Goal: Information Seeking & Learning: Find specific fact

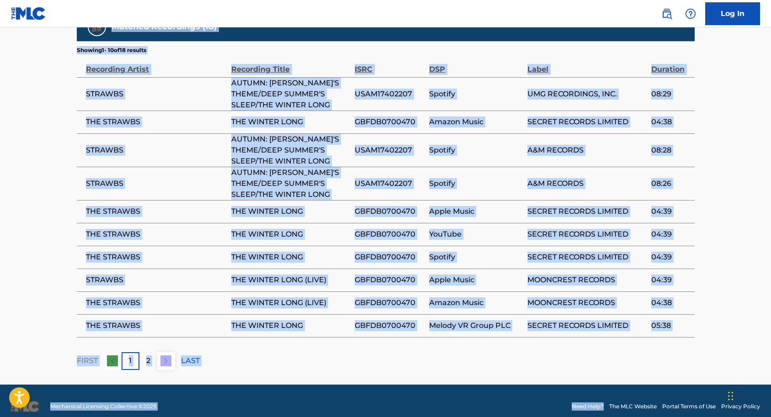
scroll to position [631, 0]
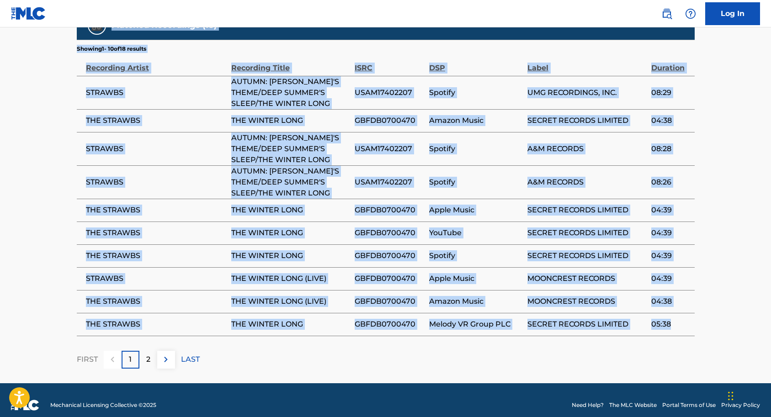
drag, startPoint x: 90, startPoint y: 69, endPoint x: 676, endPoint y: 320, distance: 638.1
copy div "Writer Name Writer IPI Writer Role DAVID COUSINS -- Composer Publishers (1) Tot…"
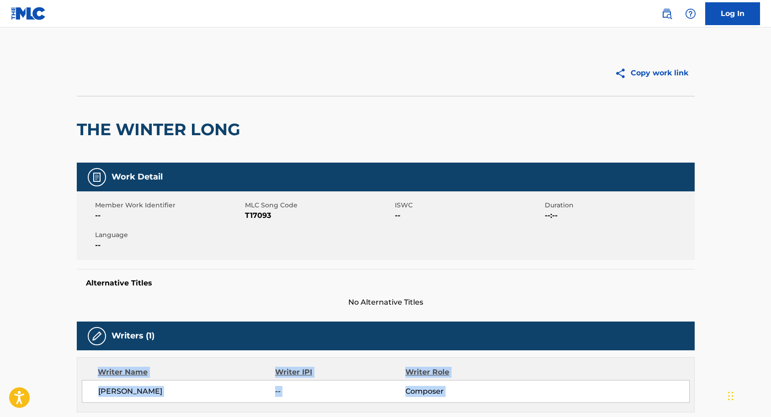
scroll to position [0, 0]
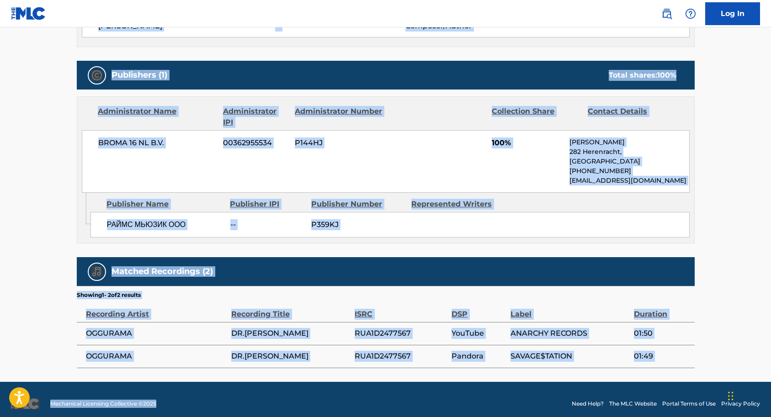
scroll to position [374, 0]
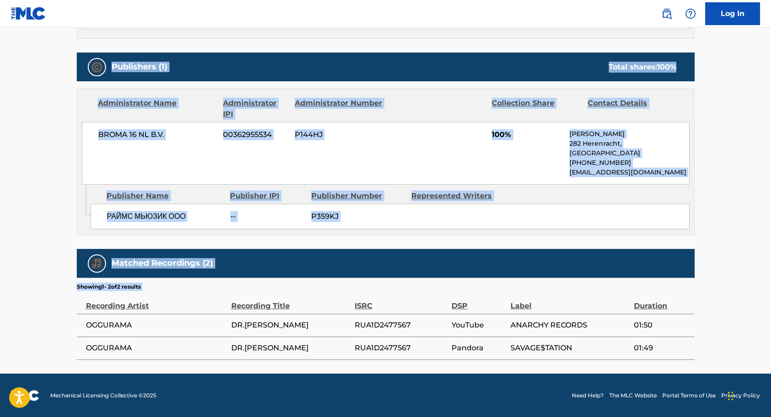
drag, startPoint x: 69, startPoint y: 34, endPoint x: 486, endPoint y: 360, distance: 528.7
click at [486, 360] on main "< Back to public search results Copy work link DR.MARIO Work Detail Member Work…" at bounding box center [385, 14] width 771 height 720
copy div "DR.MARIO Work Detail Member Work Identifier -- MLC Song Code DQ4Z5B ISWC -- Dur…"
click at [291, 160] on div "BROMA 16 NL B.V. 00362955534 P144HJ 100% [PERSON_NAME][STREET_ADDRESS] [PHONE_N…" at bounding box center [386, 153] width 608 height 63
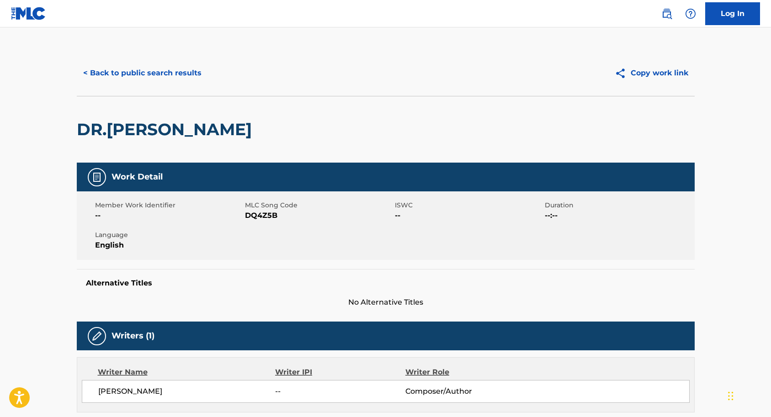
scroll to position [0, 0]
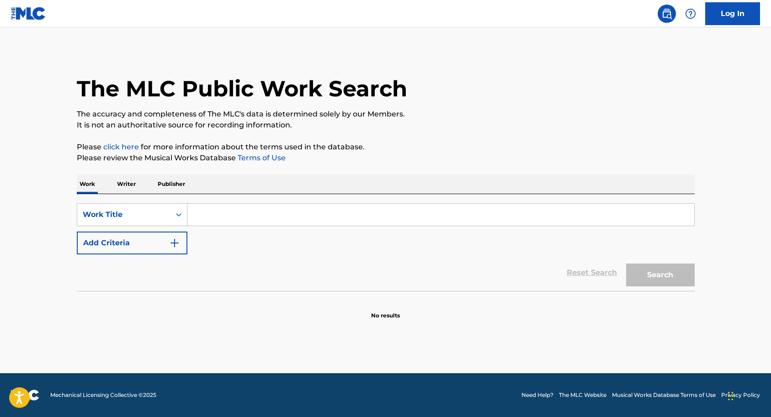
paste input ""Fever (Dr. Mario)""
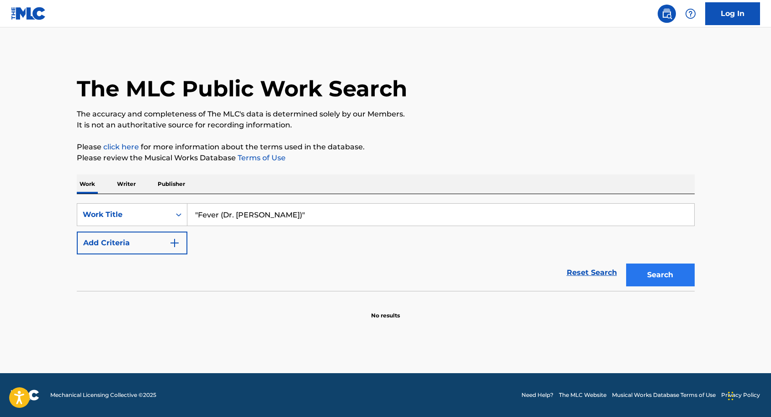
click at [662, 268] on button "Search" at bounding box center [660, 275] width 69 height 23
click at [277, 218] on input ""Fever (Dr. Mario)"" at bounding box center [440, 215] width 507 height 22
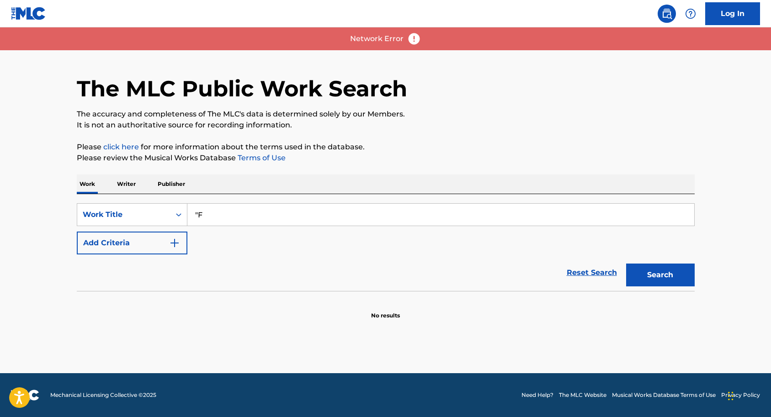
type input """
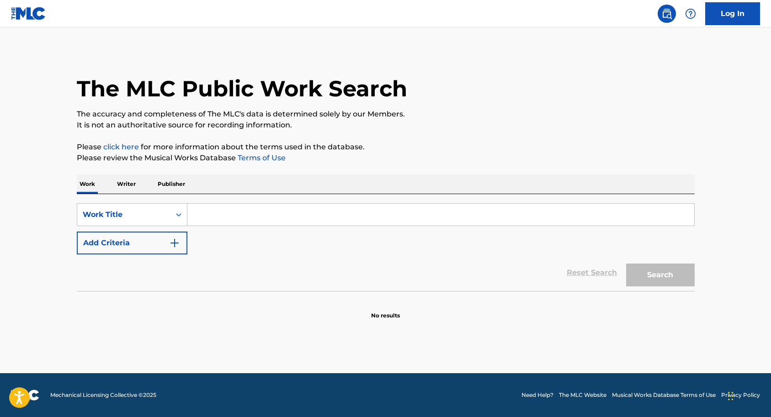
paste input ""Dr. Mario Theme""
click at [198, 212] on input ""Dr. Mario Theme" at bounding box center [440, 215] width 507 height 22
type input "Dr. Mario Theme"
click at [640, 275] on button "Search" at bounding box center [660, 275] width 69 height 23
